Goal: Task Accomplishment & Management: Use online tool/utility

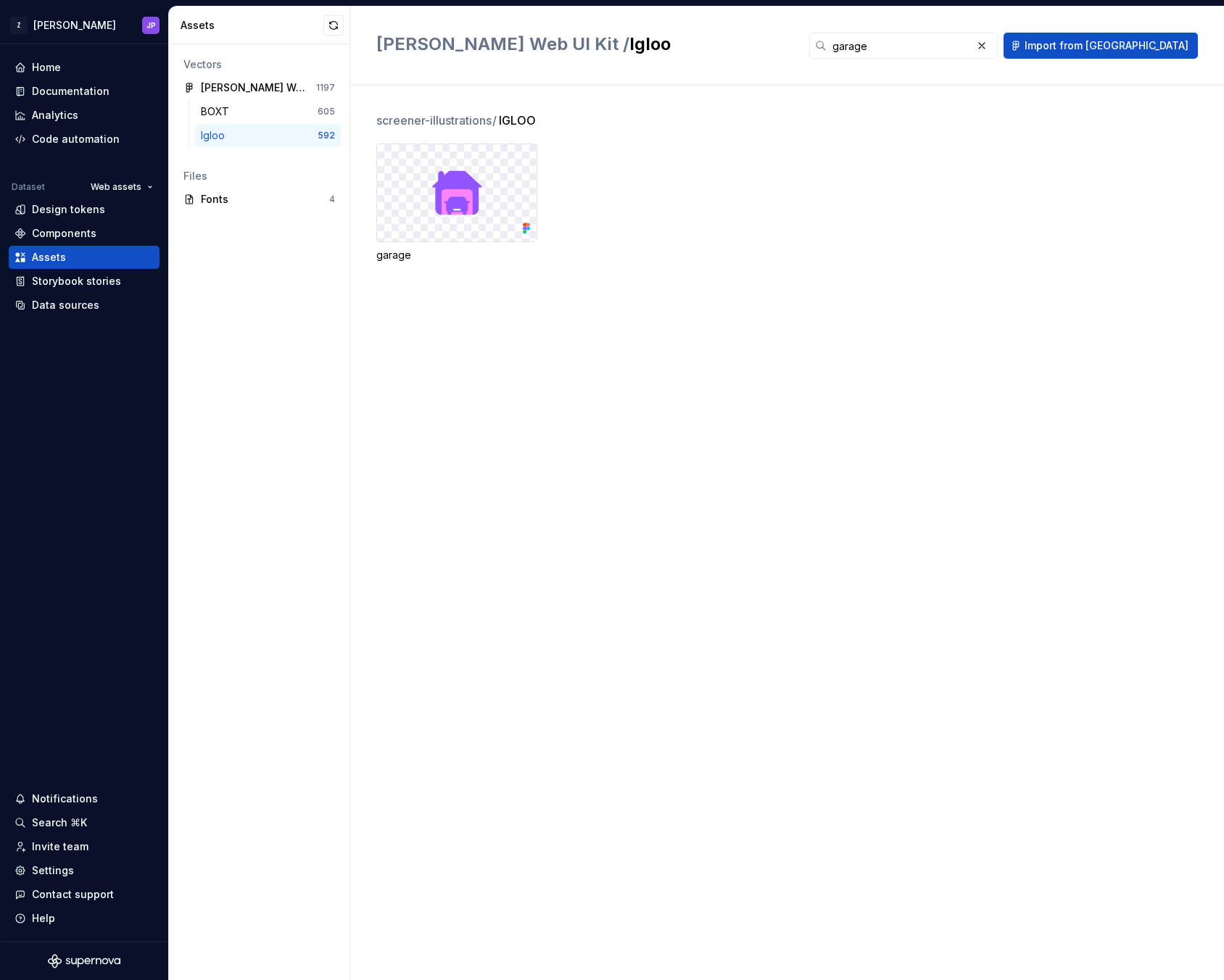
click at [725, 157] on div "garage" at bounding box center [801, 203] width 848 height 119
drag, startPoint x: 657, startPoint y: 151, endPoint x: 675, endPoint y: 142, distance: 20.1
click at [660, 149] on div "garage" at bounding box center [801, 203] width 848 height 119
drag, startPoint x: 844, startPoint y: 59, endPoint x: 197, endPoint y: 26, distance: 647.8
click at [844, 59] on div "[PERSON_NAME] Web UI Kit / Igloo garage Import from [GEOGRAPHIC_DATA]" at bounding box center [787, 46] width 874 height 79
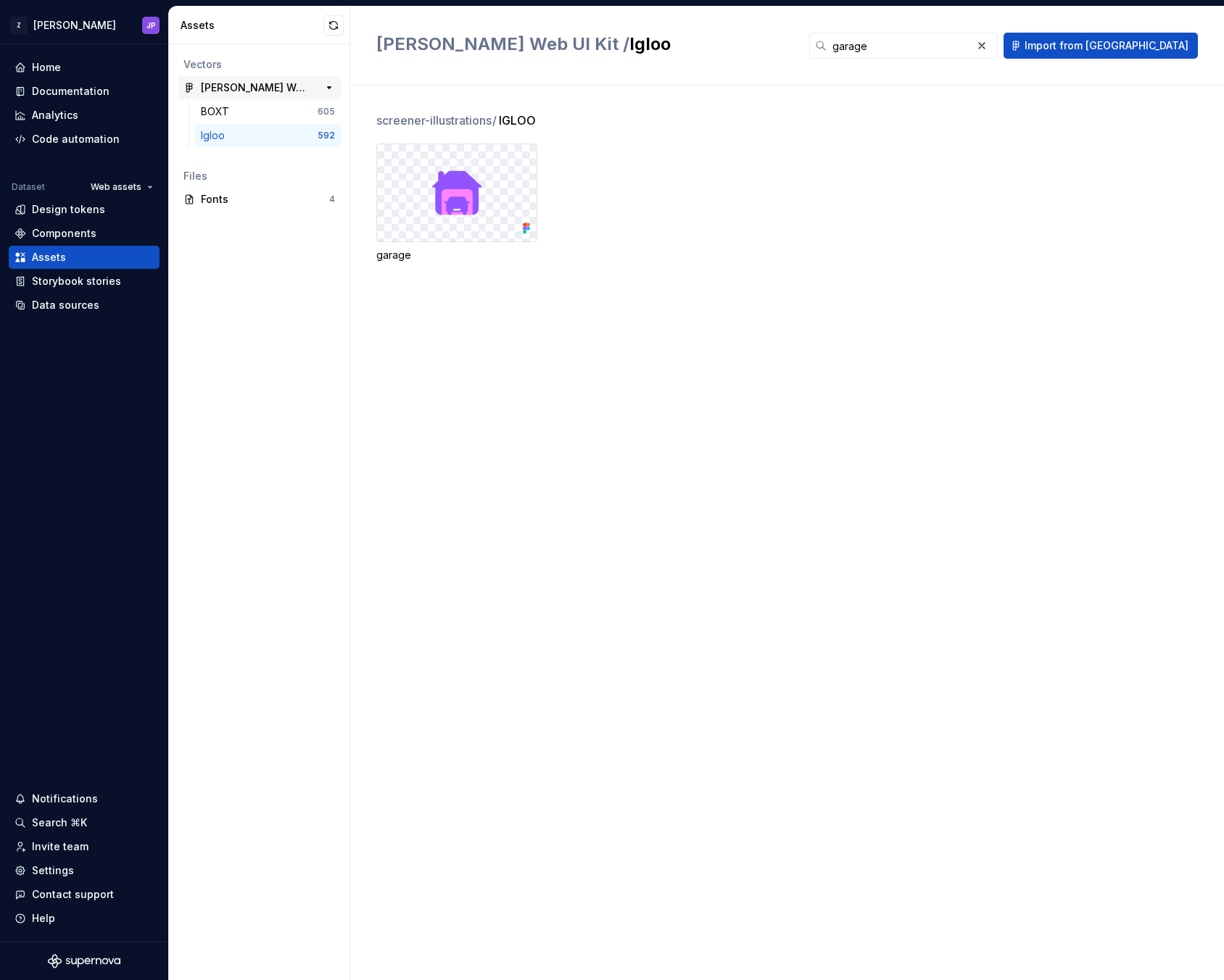
click at [229, 84] on div "[PERSON_NAME] Web UI Kit" at bounding box center [255, 87] width 108 height 14
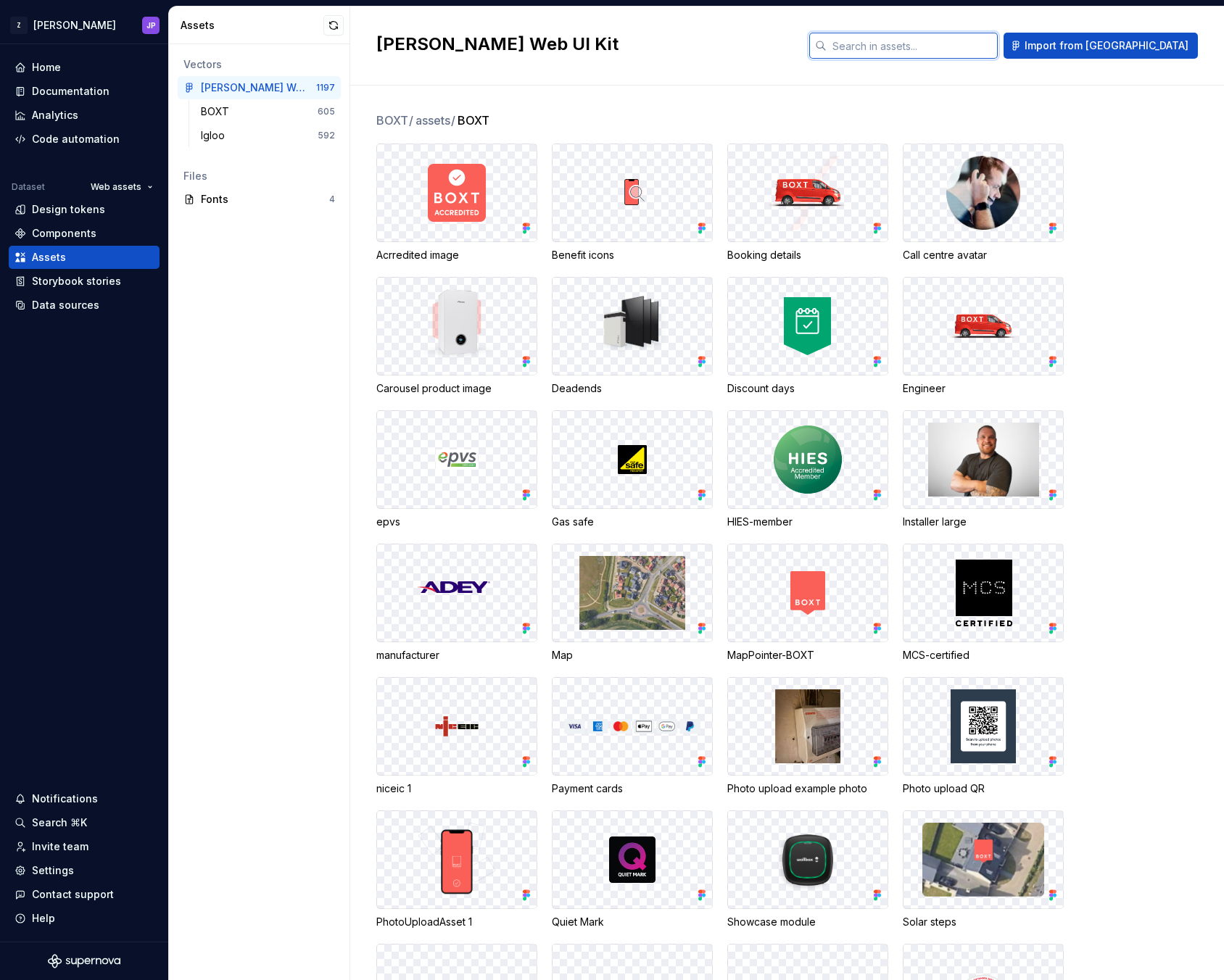
click at [992, 49] on input "text" at bounding box center [913, 45] width 171 height 26
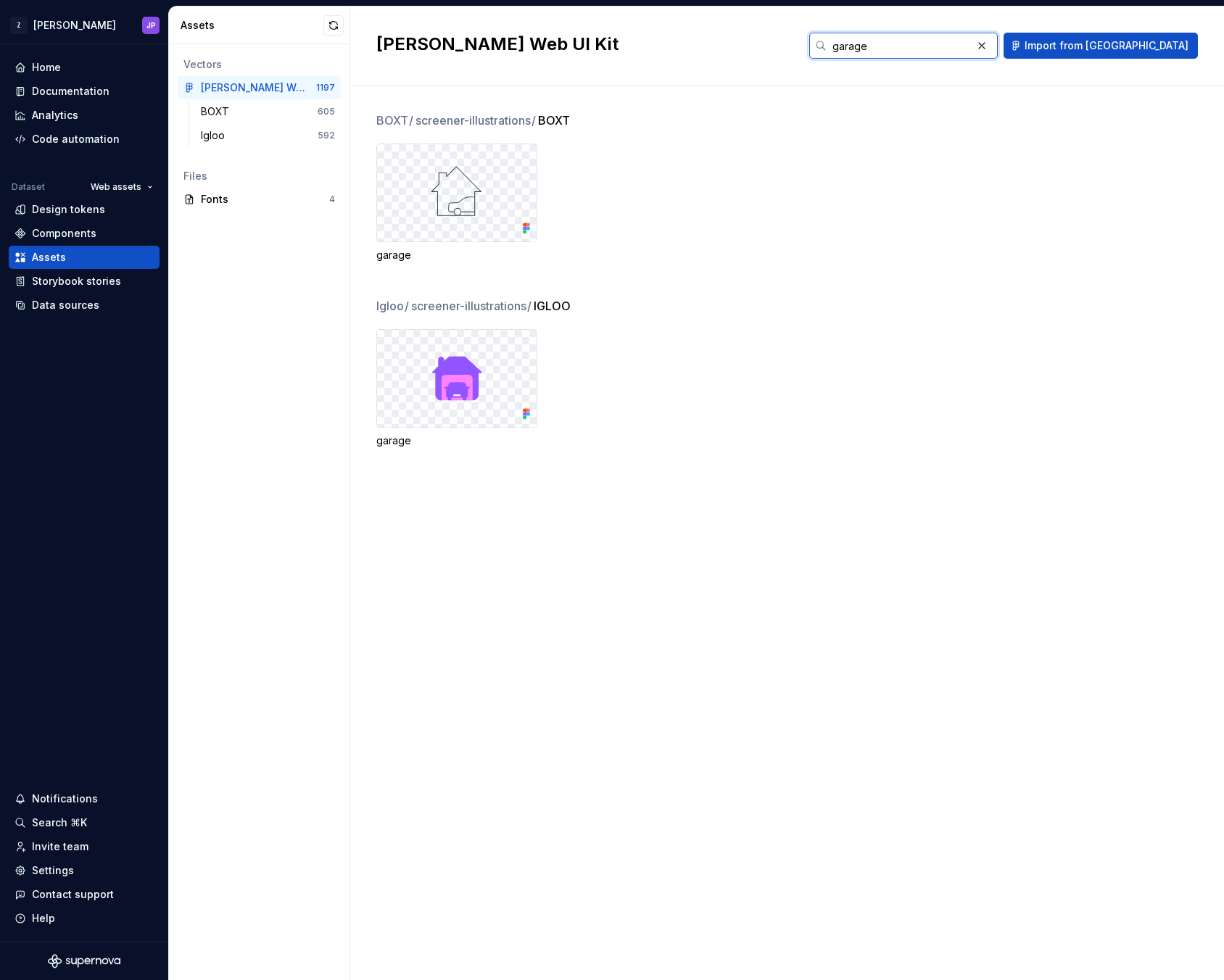
type input "garage"
click at [785, 187] on div "garage" at bounding box center [801, 203] width 848 height 119
click at [102, 136] on div "Code automation" at bounding box center [75, 139] width 88 height 14
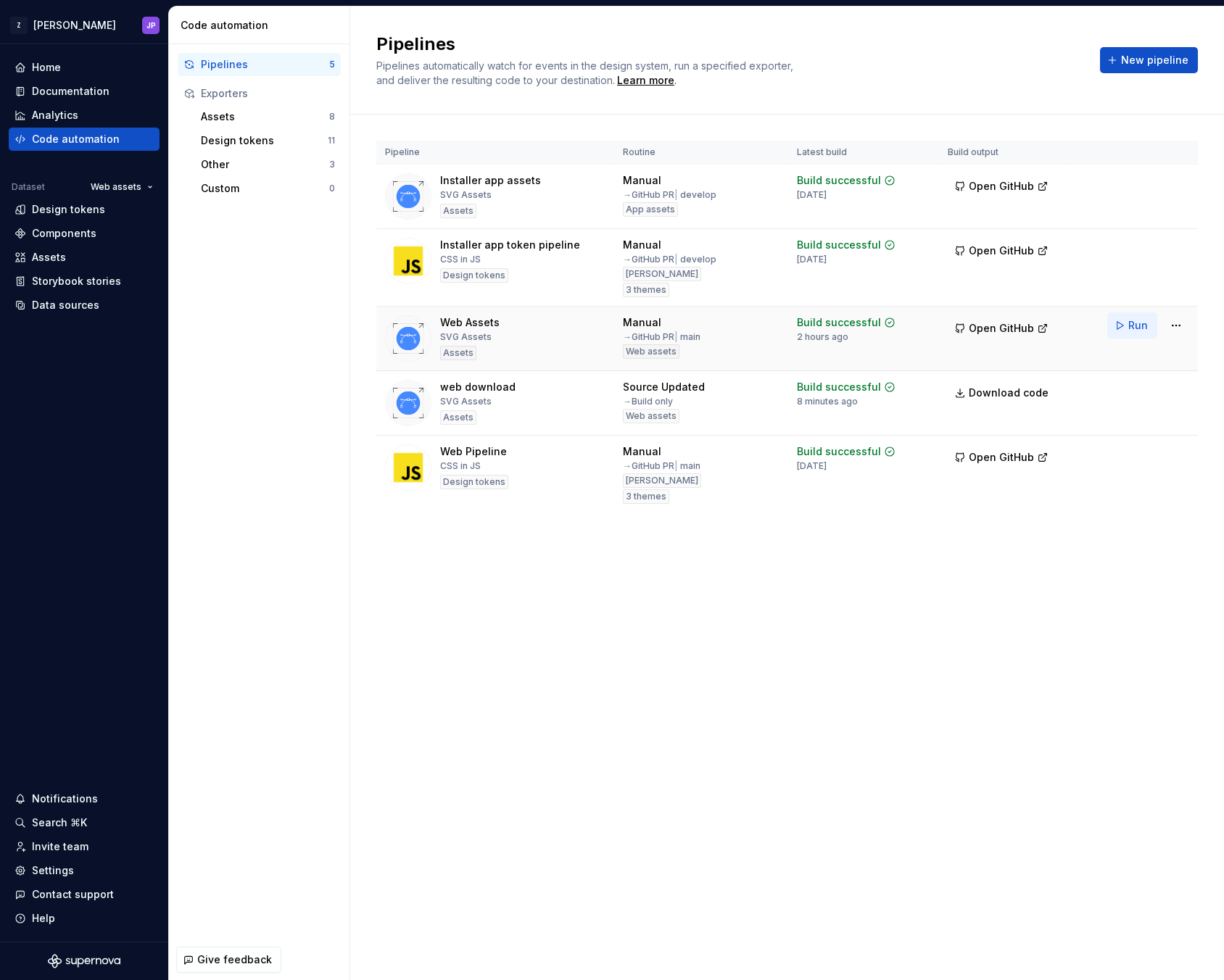
click at [1137, 331] on span "Run" at bounding box center [1138, 325] width 20 height 14
click at [1131, 386] on span "Run" at bounding box center [1138, 389] width 20 height 14
click at [934, 87] on div "Pipelines Pipelines automatically watch for events in the design system, run a …" at bounding box center [730, 59] width 707 height 55
click at [918, 68] on div "Pipelines Pipelines automatically watch for events in the design system, run a …" at bounding box center [730, 59] width 707 height 55
click at [995, 400] on link "Download code" at bounding box center [1003, 392] width 111 height 26
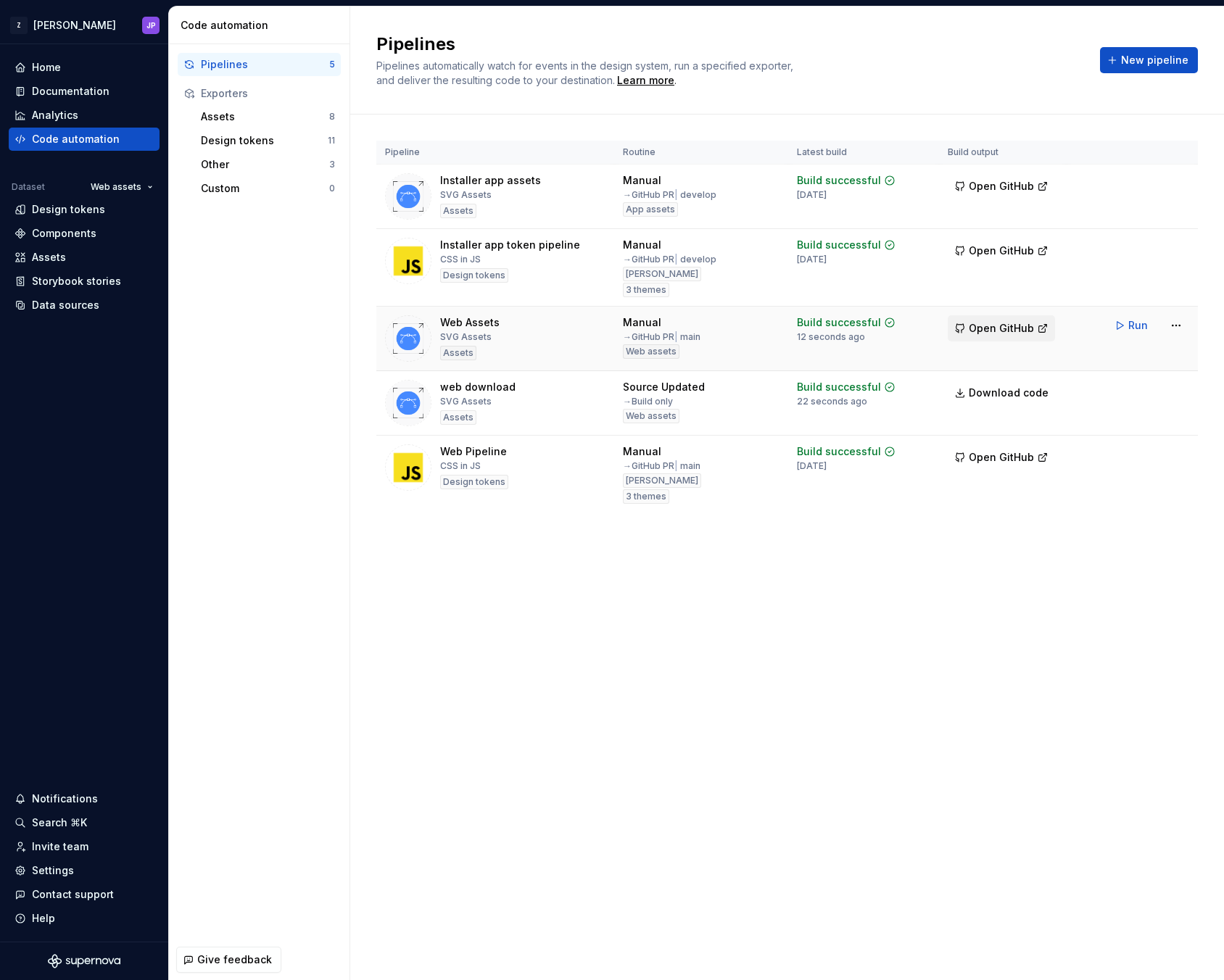
click at [1010, 316] on button "Open GitHub" at bounding box center [1001, 328] width 108 height 26
